Goal: Task Accomplishment & Management: Complete application form

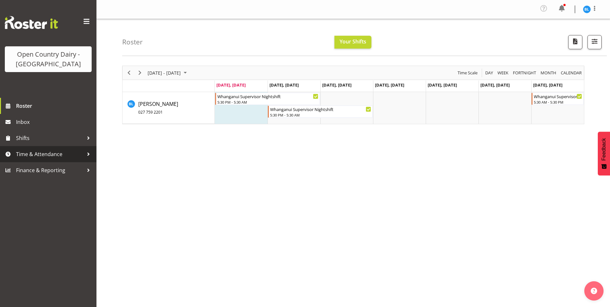
click at [52, 154] on span "Time & Attendance" at bounding box center [50, 154] width 68 height 10
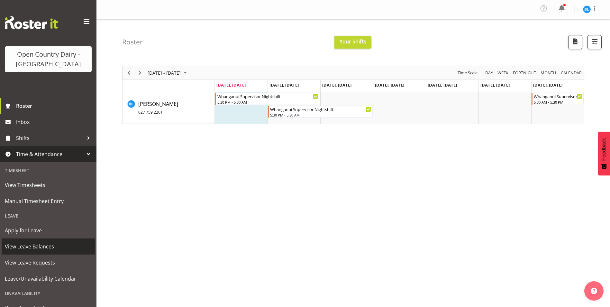
click at [35, 243] on span "View Leave Balances" at bounding box center [48, 246] width 87 height 10
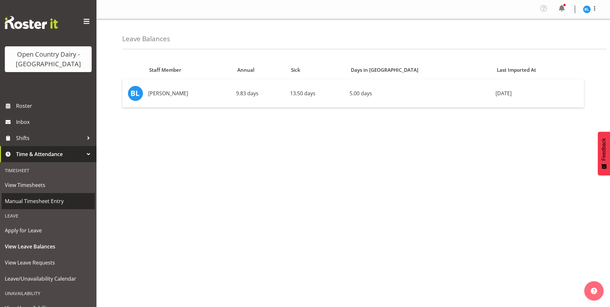
click at [32, 199] on span "Manual Timesheet Entry" at bounding box center [48, 201] width 87 height 10
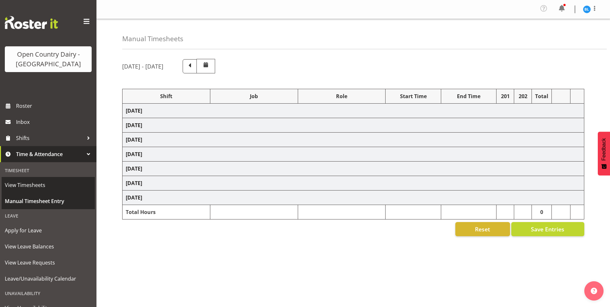
select select "70656"
select select "70655"
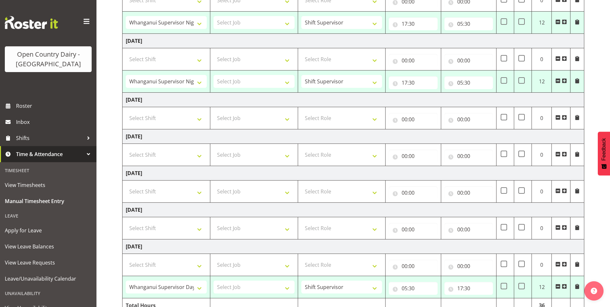
scroll to position [32, 0]
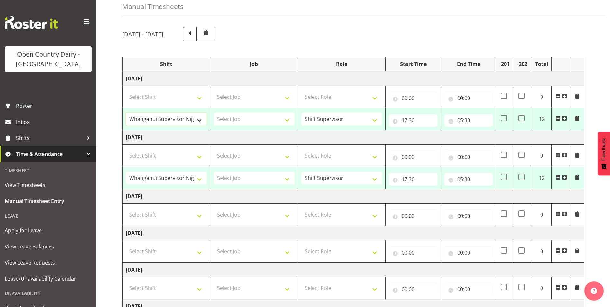
click at [184, 116] on select "Allocate Truck Horotiu Allocate Truck Waharoa Driver Assesor Dayshift Driver As…" at bounding box center [166, 119] width 81 height 13
select select "70655"
click at [126, 113] on select "Allocate Truck Horotiu Allocate Truck Waharoa Driver Assesor Dayshift Driver As…" at bounding box center [166, 119] width 81 height 13
click at [173, 178] on select "Allocate Truck Horotiu Allocate Truck Waharoa Driver Assesor Dayshift Driver As…" at bounding box center [166, 177] width 81 height 13
select select "66992"
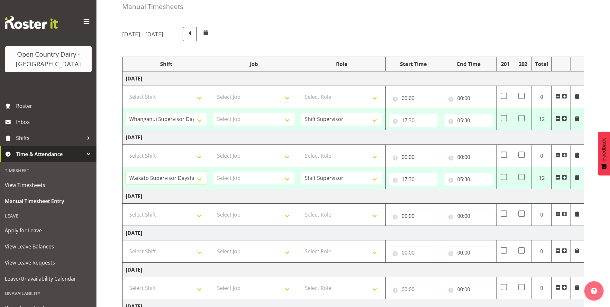
click at [126, 171] on select "Allocate Truck Horotiu Allocate Truck Waharoa Driver Assesor Dayshift Driver As…" at bounding box center [166, 177] width 81 height 13
click at [405, 118] on input "17:30" at bounding box center [413, 120] width 49 height 13
click at [431, 136] on select "00 01 02 03 04 05 06 07 08 09 10 11 12 13 14 15 16 17 18 19 20 21 22 23" at bounding box center [432, 137] width 14 height 13
select select "5"
click at [425, 131] on select "00 01 02 03 04 05 06 07 08 09 10 11 12 13 14 15 16 17 18 19 20 21 22 23" at bounding box center [432, 137] width 14 height 13
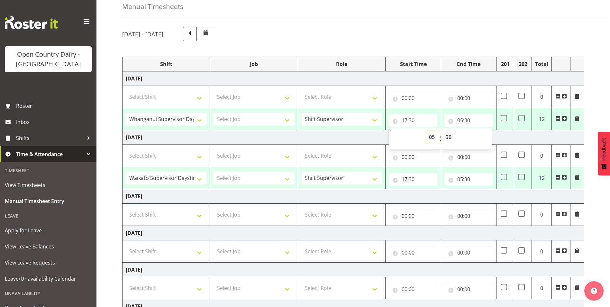
type input "05:30"
click at [461, 119] on input "05:30" at bounding box center [468, 120] width 49 height 13
click at [489, 136] on select "00 01 02 03 04 05 06 07 08 09 10 11 12 13 14 15 16 17 18 19 20 21 22 23" at bounding box center [488, 137] width 14 height 13
select select "17"
click at [481, 131] on select "00 01 02 03 04 05 06 07 08 09 10 11 12 13 14 15 16 17 18 19 20 21 22 23" at bounding box center [488, 137] width 14 height 13
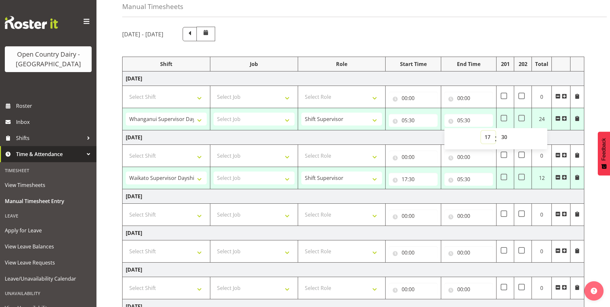
type input "17:30"
click at [406, 178] on input "17:30" at bounding box center [413, 179] width 49 height 13
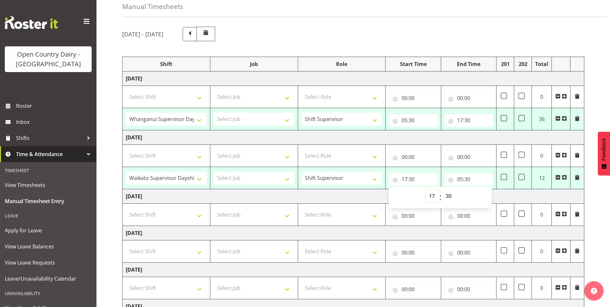
click at [433, 194] on select "00 01 02 03 04 05 06 07 08 09 10 11 12 13 14 15 16 17 18 19 20 21 22 23" at bounding box center [432, 195] width 14 height 13
select select "5"
click at [425, 189] on select "00 01 02 03 04 05 06 07 08 09 10 11 12 13 14 15 16 17 18 19 20 21 22 23" at bounding box center [432, 195] width 14 height 13
type input "05:30"
click at [462, 180] on input "05:30" at bounding box center [468, 179] width 49 height 13
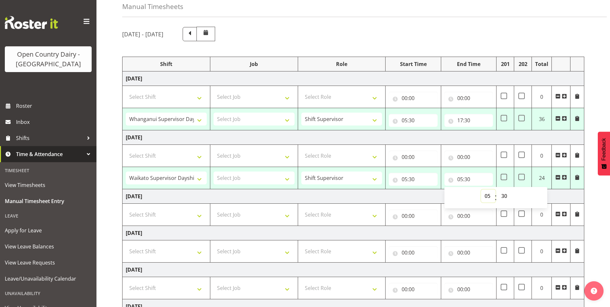
click at [488, 195] on select "00 01 02 03 04 05 06 07 08 09 10 11 12 13 14 15 16 17 18 19 20 21 22 23" at bounding box center [488, 195] width 14 height 13
select select "17"
click at [481, 189] on select "00 01 02 03 04 05 06 07 08 09 10 11 12 13 14 15 16 17 18 19 20 21 22 23" at bounding box center [488, 195] width 14 height 13
type input "17:30"
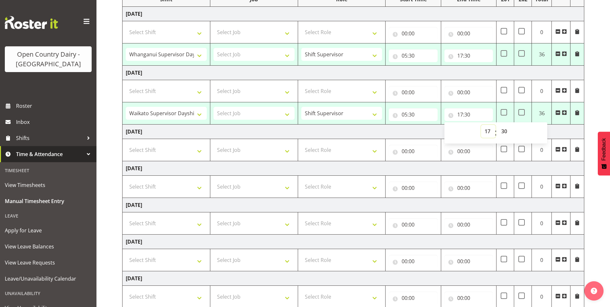
scroll to position [96, 0]
click at [428, 168] on td "Thursday 4th September 2025" at bounding box center [353, 168] width 462 height 14
click at [169, 152] on select "Select Shift Allocate Truck Horotiu Allocate Truck Waharoa Driver Assesor Daysh…" at bounding box center [166, 150] width 81 height 13
select select "70656"
click at [126, 144] on select "Select Shift Allocate Truck Horotiu Allocate Truck Waharoa Driver Assesor Daysh…" at bounding box center [166, 150] width 81 height 13
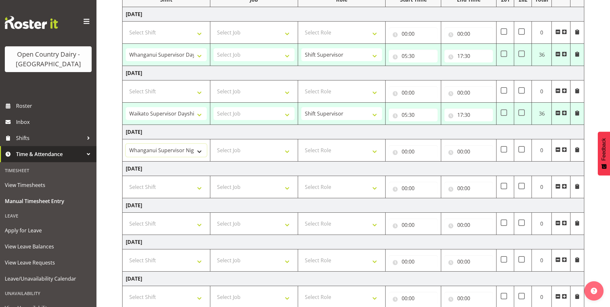
click at [197, 149] on select "Allocate Truck Horotiu Allocate Truck Waharoa Driver Assesor Dayshift Driver As…" at bounding box center [166, 150] width 81 height 13
click at [197, 186] on select "Select Shift Allocate Truck Horotiu Allocate Truck Waharoa Driver Assesor Daysh…" at bounding box center [166, 186] width 81 height 13
select select "70656"
click at [126, 180] on select "Select Shift Allocate Truck Horotiu Allocate Truck Waharoa Driver Assesor Daysh…" at bounding box center [166, 186] width 81 height 13
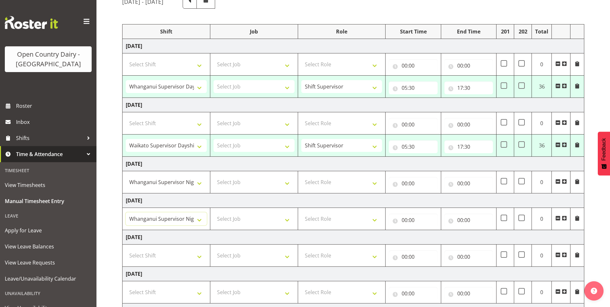
scroll to position [64, 0]
click at [407, 182] on input "00:00" at bounding box center [413, 183] width 49 height 13
click at [431, 201] on select "00 01 02 03 04 05 06 07 08 09 10 11 12 13 14 15 16 17 18 19 20 21 22 23" at bounding box center [432, 200] width 14 height 13
select select "17"
click at [425, 194] on select "00 01 02 03 04 05 06 07 08 09 10 11 12 13 14 15 16 17 18 19 20 21 22 23" at bounding box center [432, 200] width 14 height 13
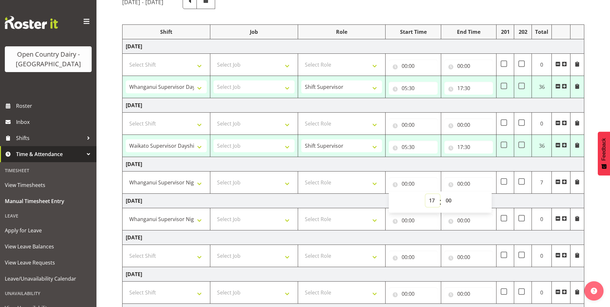
type input "17:00"
click at [451, 200] on select "00 01 02 03 04 05 06 07 08 09 10 11 12 13 14 15 16 17 18 19 20 21 22 23 24 25 2…" at bounding box center [449, 200] width 14 height 13
select select "30"
click at [442, 194] on select "00 01 02 03 04 05 06 07 08 09 10 11 12 13 14 15 16 17 18 19 20 21 22 23 24 25 2…" at bounding box center [449, 200] width 14 height 13
type input "17:30"
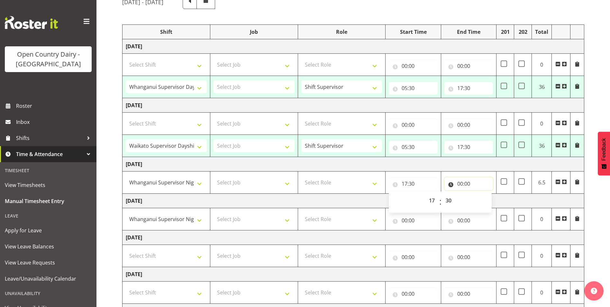
click at [458, 186] on input "00:00" at bounding box center [468, 183] width 49 height 13
click at [487, 200] on select "00 01 02 03 04 05 06 07 08 09 10 11 12 13 14 15 16 17 18 19 20 21 22 23" at bounding box center [488, 200] width 14 height 13
select select "5"
click at [481, 194] on select "00 01 02 03 04 05 06 07 08 09 10 11 12 13 14 15 16 17 18 19 20 21 22 23" at bounding box center [488, 200] width 14 height 13
type input "05:00"
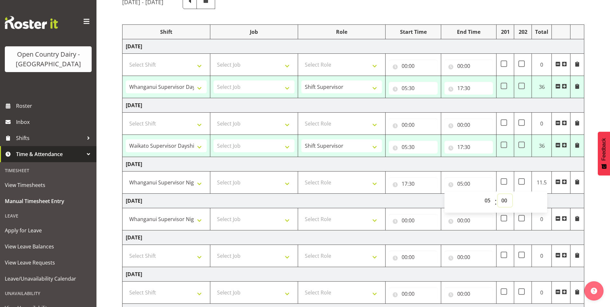
click at [504, 198] on select "00 01 02 03 04 05 06 07 08 09 10 11 12 13 14 15 16 17 18 19 20 21 22 23 24 25 2…" at bounding box center [505, 200] width 14 height 13
select select "29"
click at [498, 194] on select "00 01 02 03 04 05 06 07 08 09 10 11 12 13 14 15 16 17 18 19 20 21 22 23 24 25 2…" at bounding box center [505, 200] width 14 height 13
type input "05:29"
click at [405, 219] on input "00:00" at bounding box center [413, 220] width 49 height 13
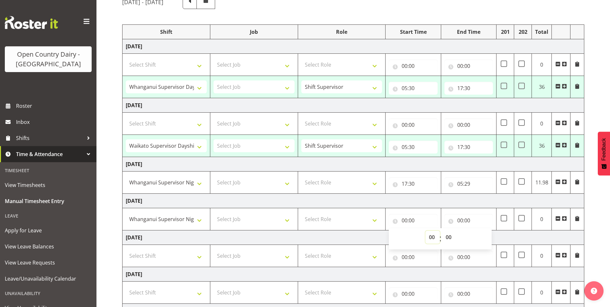
click at [431, 238] on select "00 01 02 03 04 05 06 07 08 09 10 11 12 13 14 15 16 17 18 19 20 21 22 23" at bounding box center [432, 237] width 14 height 13
select select "17"
click at [425, 231] on select "00 01 02 03 04 05 06 07 08 09 10 11 12 13 14 15 16 17 18 19 20 21 22 23" at bounding box center [432, 237] width 14 height 13
type input "17:00"
click at [451, 238] on select "00 01 02 03 04 05 06 07 08 09 10 11 12 13 14 15 16 17 18 19 20 21 22 23 24 25 2…" at bounding box center [449, 237] width 14 height 13
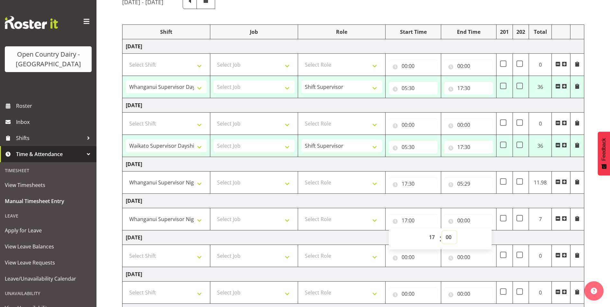
select select "30"
click at [442, 231] on select "00 01 02 03 04 05 06 07 08 09 10 11 12 13 14 15 16 17 18 19 20 21 22 23 24 25 2…" at bounding box center [449, 237] width 14 height 13
type input "17:30"
click at [463, 220] on input "00:00" at bounding box center [468, 220] width 49 height 13
click at [486, 238] on select "00 01 02 03 04 05 06 07 08 09 10 11 12 13 14 15 16 17 18 19 20 21 22 23" at bounding box center [488, 237] width 14 height 13
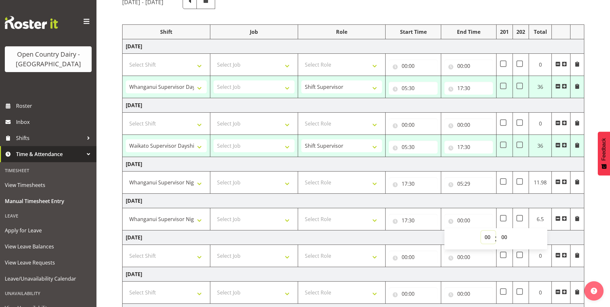
select select "5"
click at [481, 231] on select "00 01 02 03 04 05 06 07 08 09 10 11 12 13 14 15 16 17 18 19 20 21 22 23" at bounding box center [488, 237] width 14 height 13
type input "05:00"
click at [505, 236] on select "00 01 02 03 04 05 06 07 08 09 10 11 12 13 14 15 16 17 18 19 20 21 22 23 24 25 2…" at bounding box center [505, 237] width 14 height 13
select select "30"
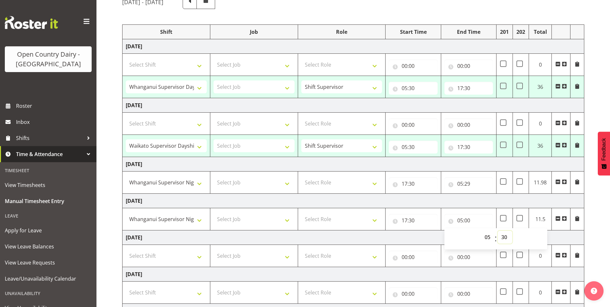
click at [498, 231] on select "00 01 02 03 04 05 06 07 08 09 10 11 12 13 14 15 16 17 18 19 20 21 22 23 24 25 2…" at bounding box center [505, 237] width 14 height 13
type input "05:30"
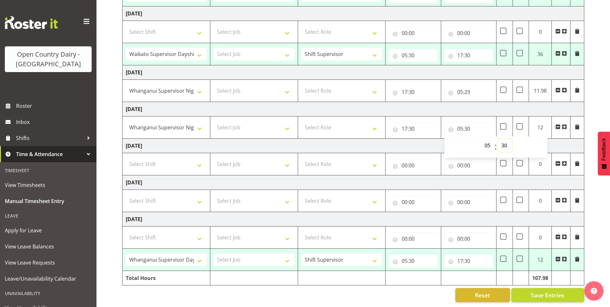
scroll to position [161, 0]
click at [531, 293] on button "Save Entries" at bounding box center [547, 295] width 73 height 14
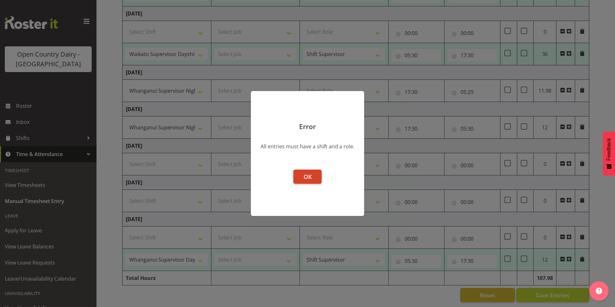
click at [305, 174] on span "OK" at bounding box center [308, 177] width 8 height 8
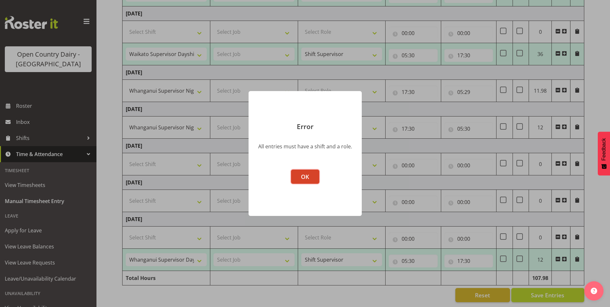
click at [308, 173] on span "OK" at bounding box center [305, 177] width 8 height 8
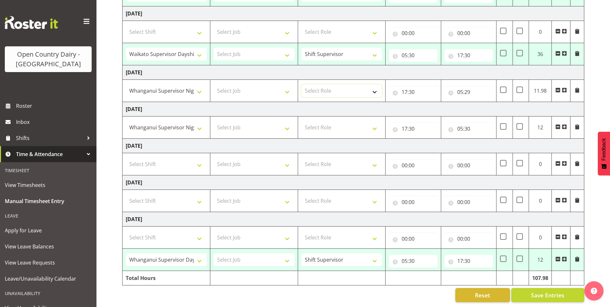
click at [323, 84] on select "Select Role Shift Supervisor" at bounding box center [341, 90] width 81 height 13
select select "1167"
click at [301, 84] on select "Select Role Shift Supervisor" at bounding box center [341, 90] width 81 height 13
click at [332, 124] on select "Select Role Shift Supervisor" at bounding box center [341, 127] width 81 height 13
select select "1167"
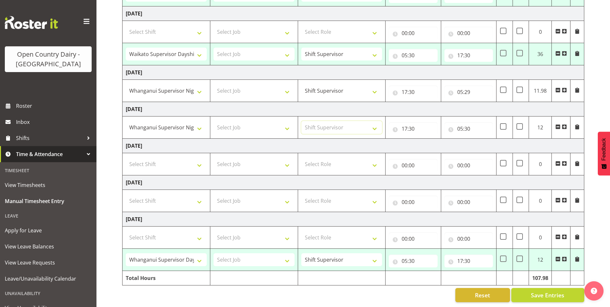
click at [301, 121] on select "Select Role Shift Supervisor" at bounding box center [341, 127] width 81 height 13
click at [556, 256] on span at bounding box center [557, 258] width 5 height 5
click at [557, 256] on span at bounding box center [557, 258] width 5 height 5
click at [557, 234] on span at bounding box center [557, 236] width 5 height 5
click at [557, 256] on span at bounding box center [557, 258] width 5 height 5
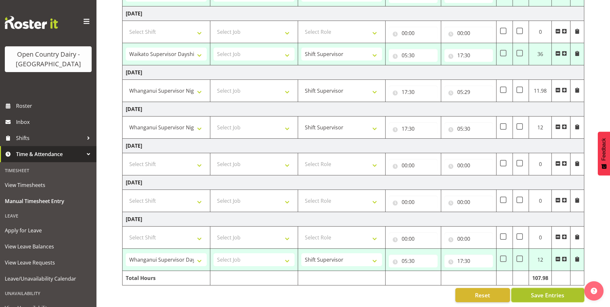
click at [532, 291] on span "Save Entries" at bounding box center [547, 295] width 33 height 8
select select "70655"
type input "05:30"
type input "17:30"
select select "66992"
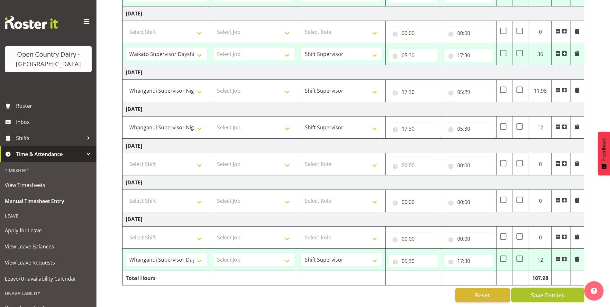
type input "05:30"
type input "17:30"
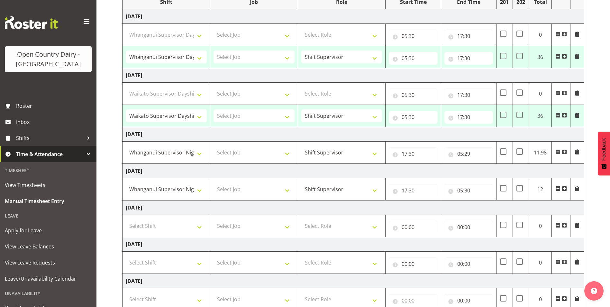
select select "66992"
select select "70656"
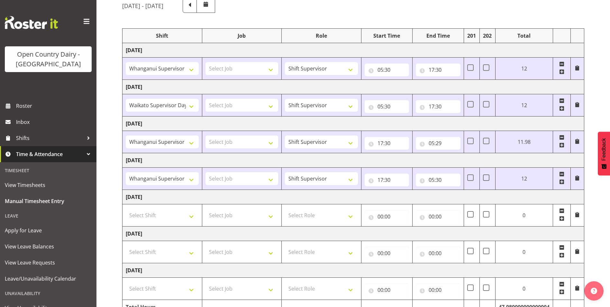
scroll to position [0, 0]
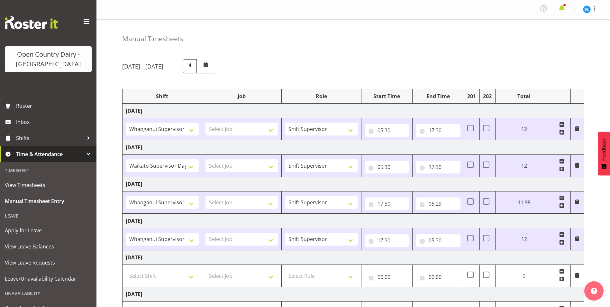
click at [560, 8] on span at bounding box center [562, 8] width 10 height 10
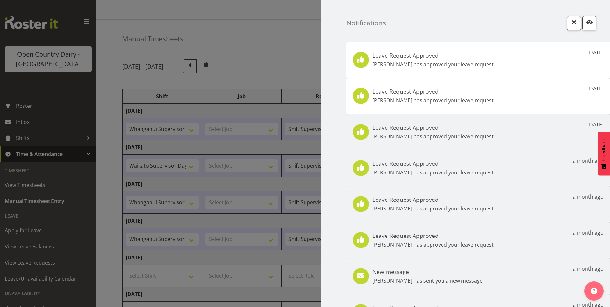
click at [443, 64] on p "Stacey Allen has approved your leave request" at bounding box center [432, 64] width 121 height 8
click at [373, 91] on h5 "Leave Request Approved" at bounding box center [432, 91] width 121 height 7
click at [570, 25] on span "button" at bounding box center [574, 22] width 8 height 8
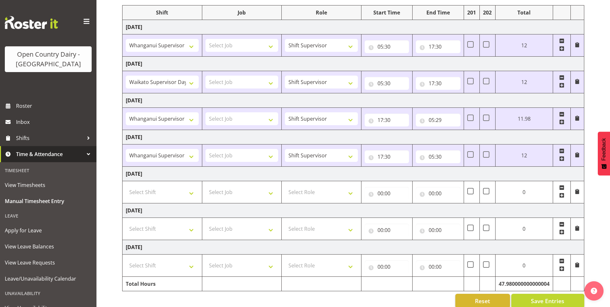
scroll to position [94, 0]
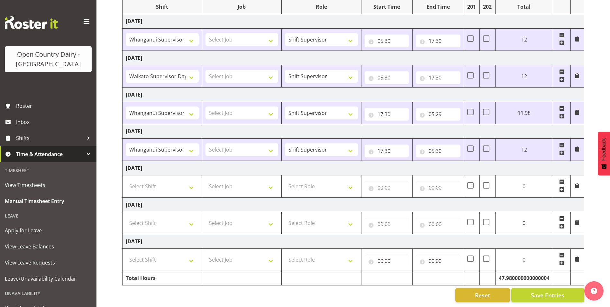
click at [599, 24] on div "September 1st - September 7th 2025 Shift Job Role Start Time End Time 201 202 T…" at bounding box center [366, 136] width 488 height 342
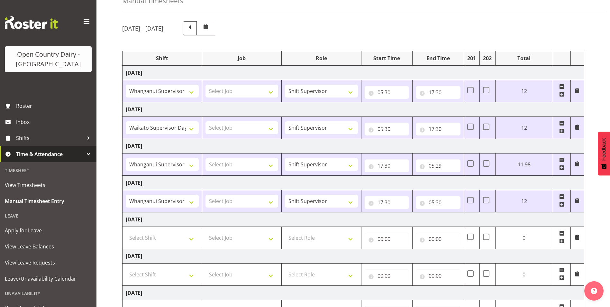
scroll to position [0, 0]
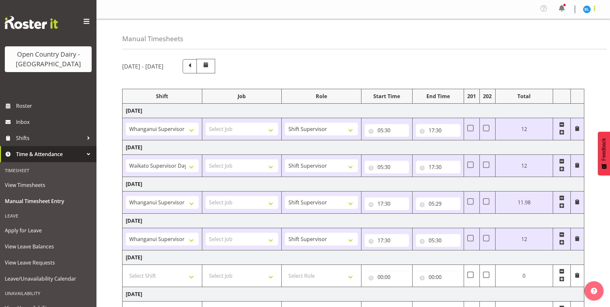
click at [591, 8] on span at bounding box center [595, 9] width 8 height 8
click at [565, 33] on link "Log Out" at bounding box center [568, 36] width 62 height 12
